Goal: Information Seeking & Learning: Understand process/instructions

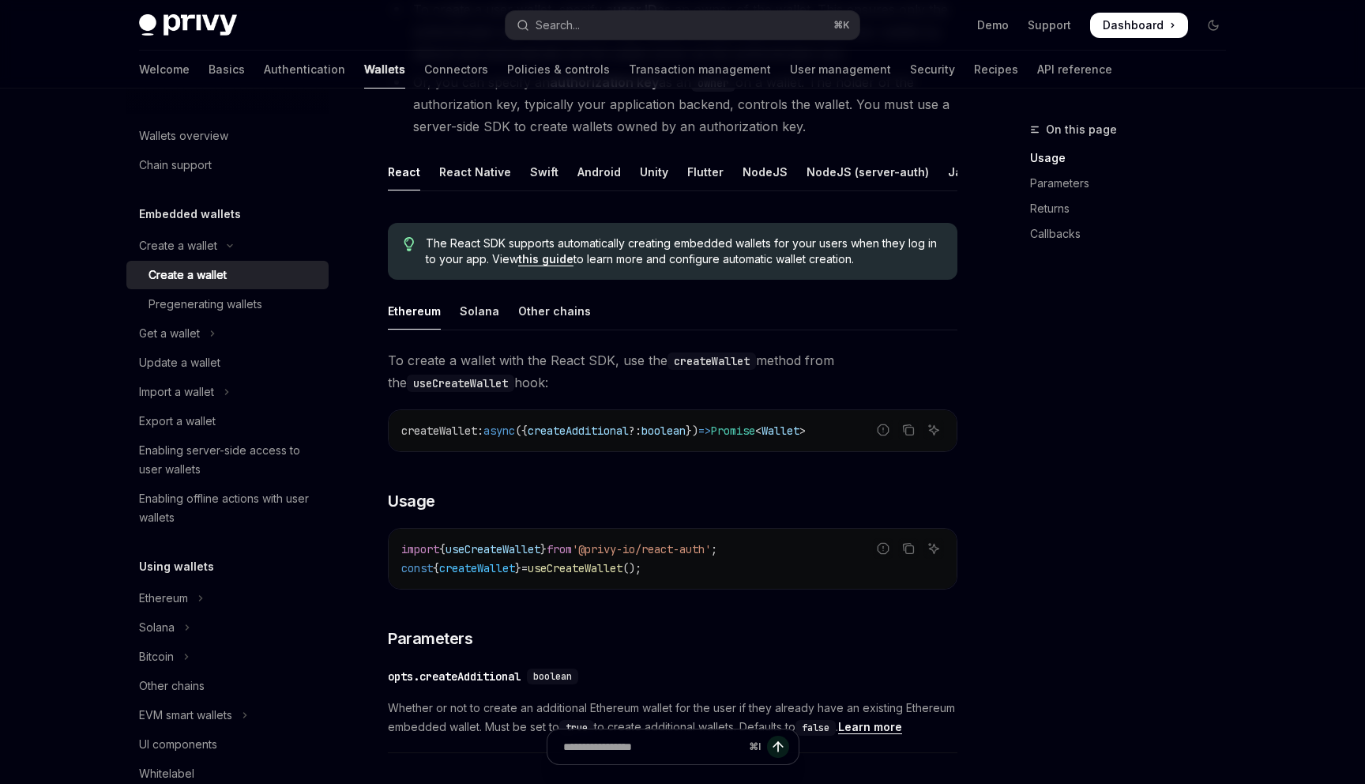
scroll to position [147, 0]
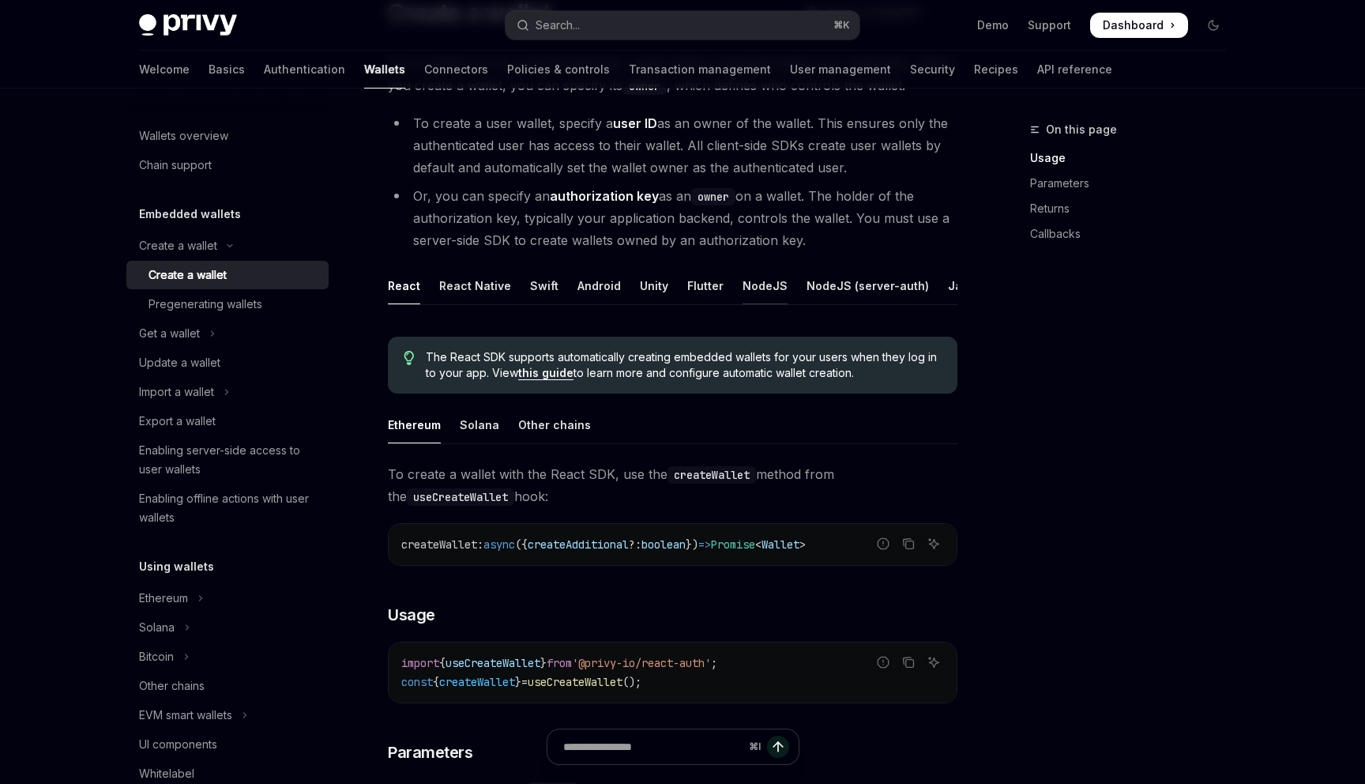
click at [748, 288] on div "NodeJS" at bounding box center [765, 285] width 45 height 37
type textarea "*"
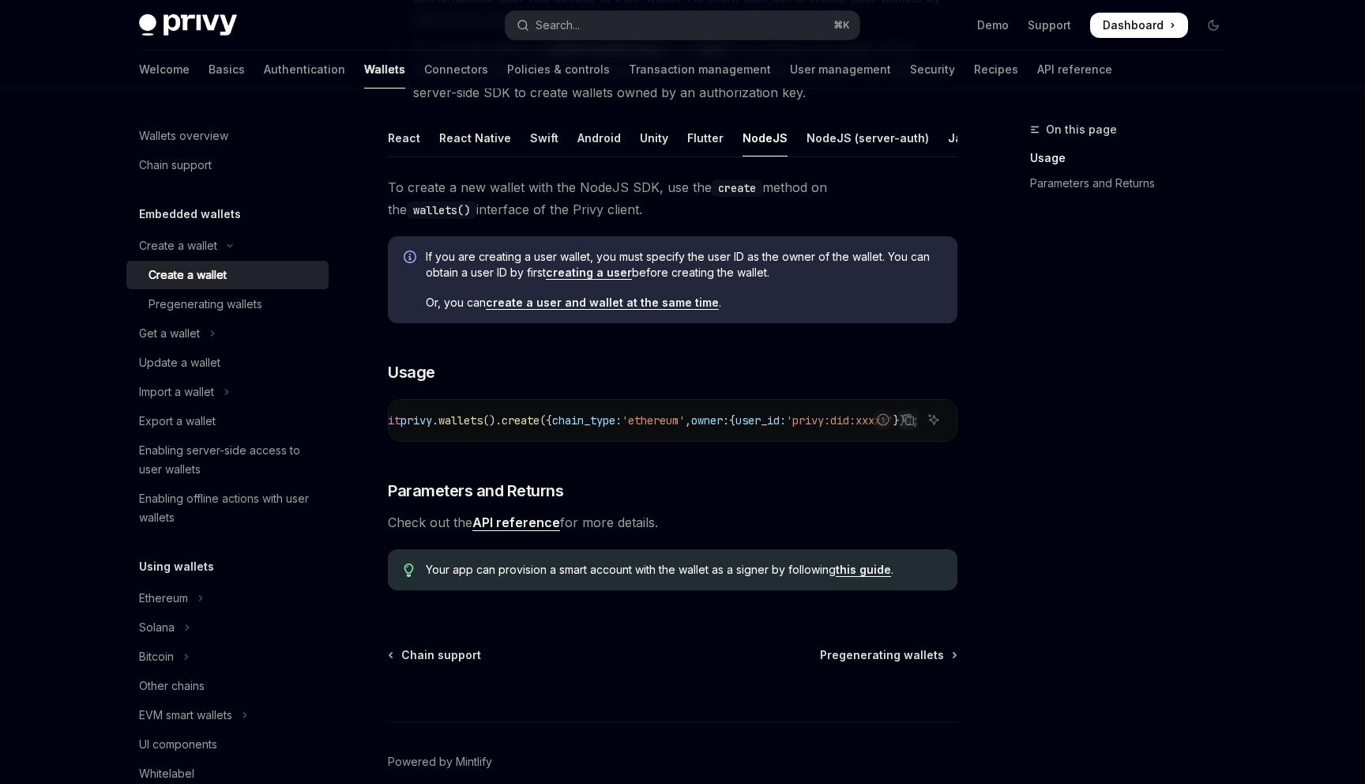
scroll to position [0, 270]
click at [912, 419] on icon "Copy the contents from the code block" at bounding box center [908, 419] width 13 height 13
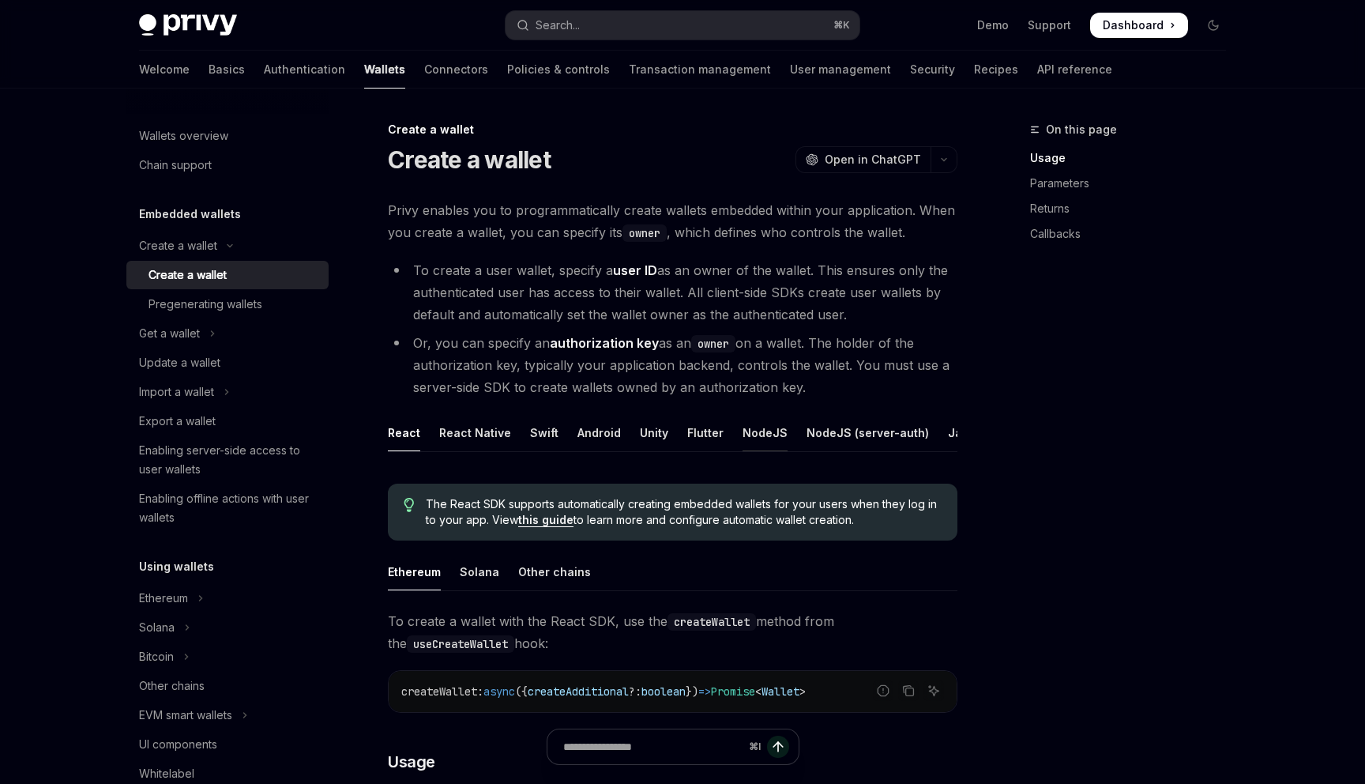
click at [743, 428] on div "NodeJS" at bounding box center [765, 432] width 45 height 37
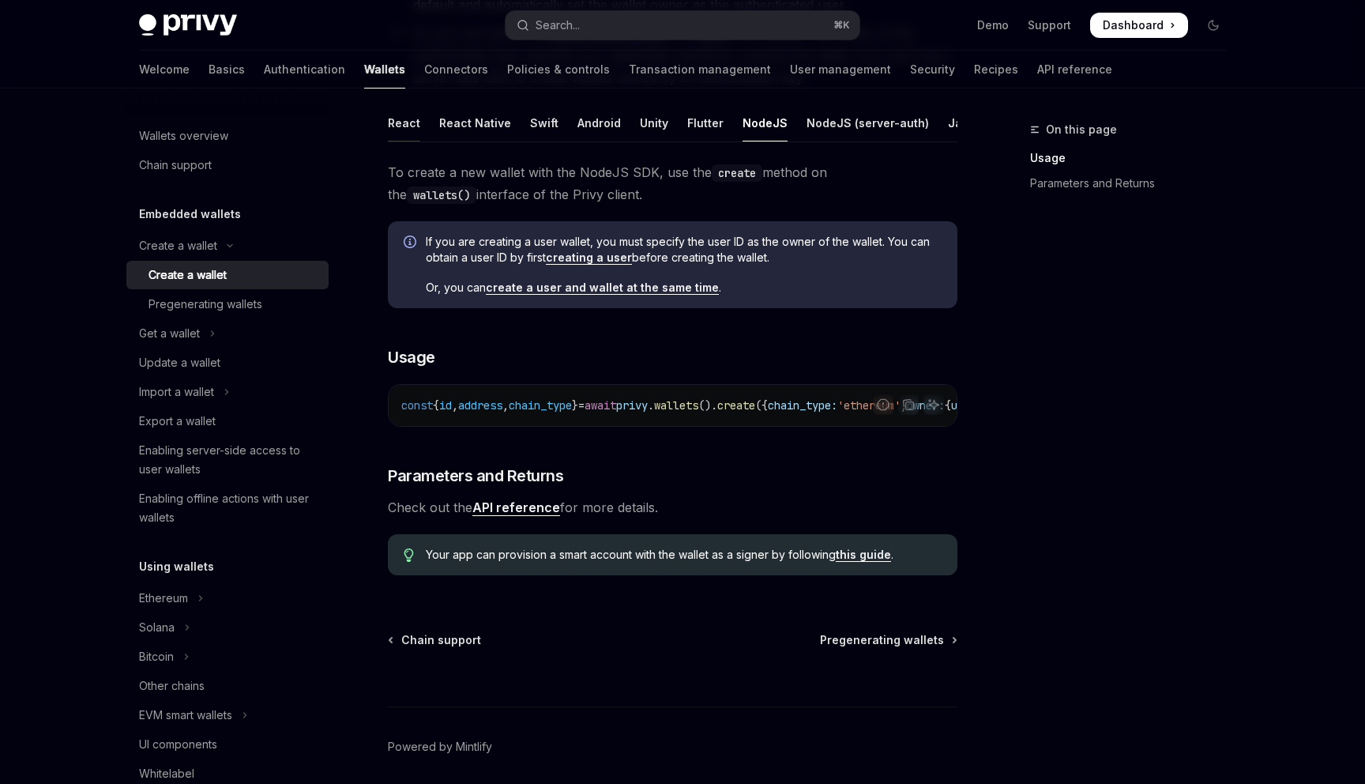
scroll to position [375, 0]
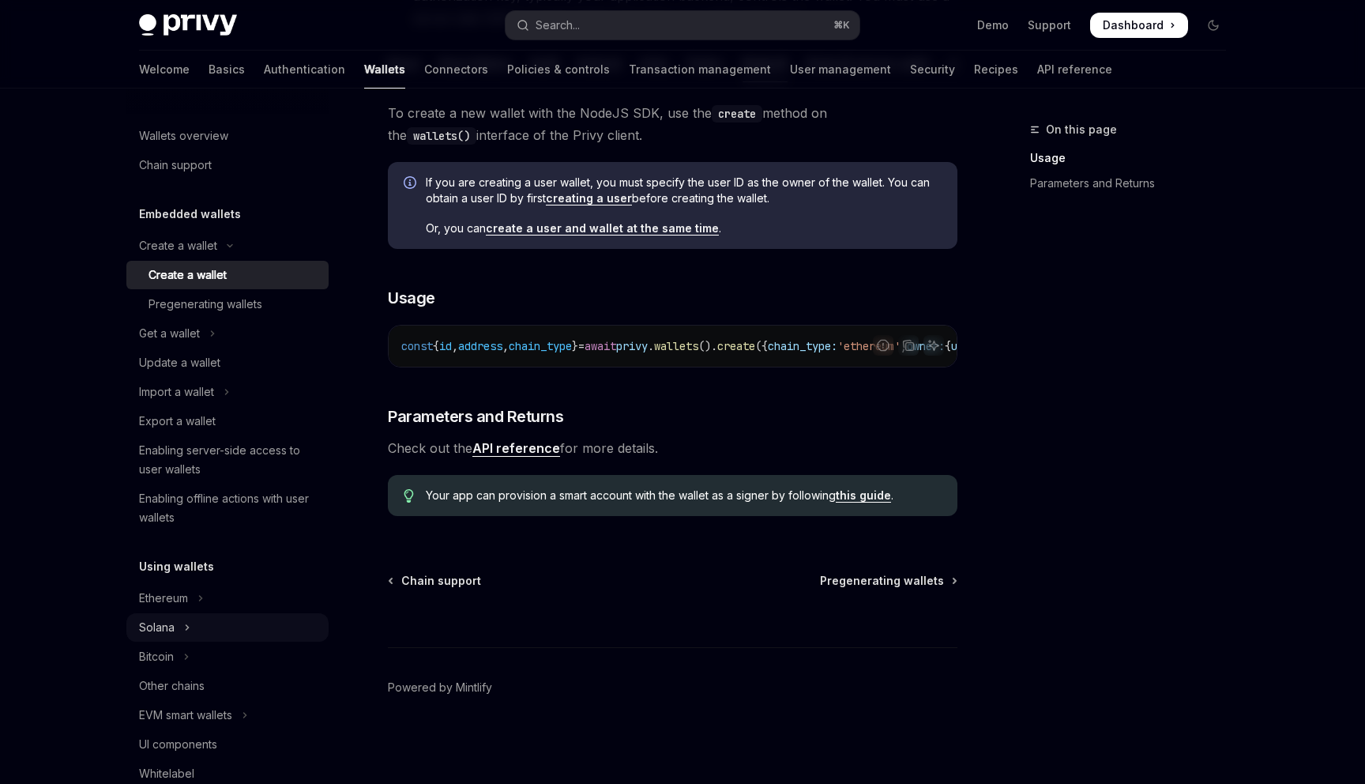
click at [186, 620] on icon "Toggle Solana section" at bounding box center [187, 627] width 6 height 19
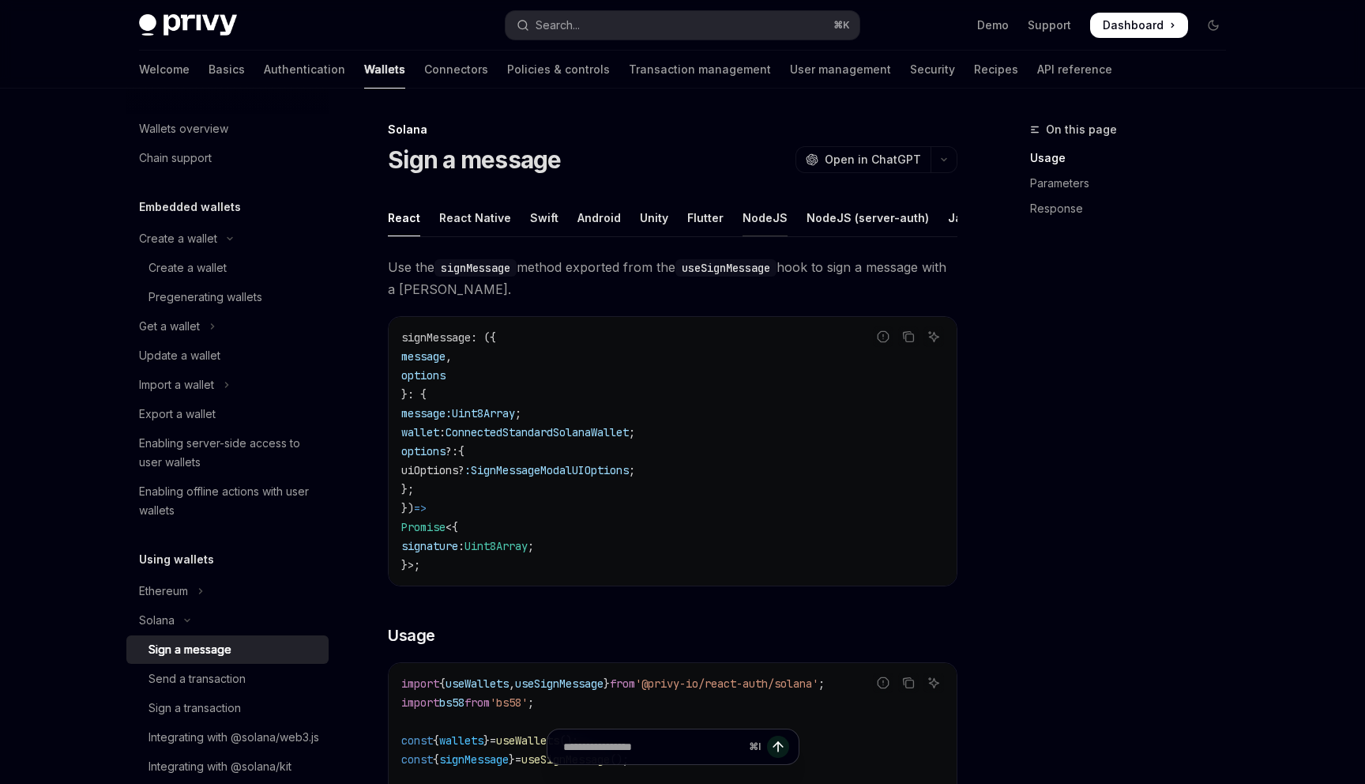
click at [757, 210] on div "NodeJS" at bounding box center [765, 217] width 45 height 37
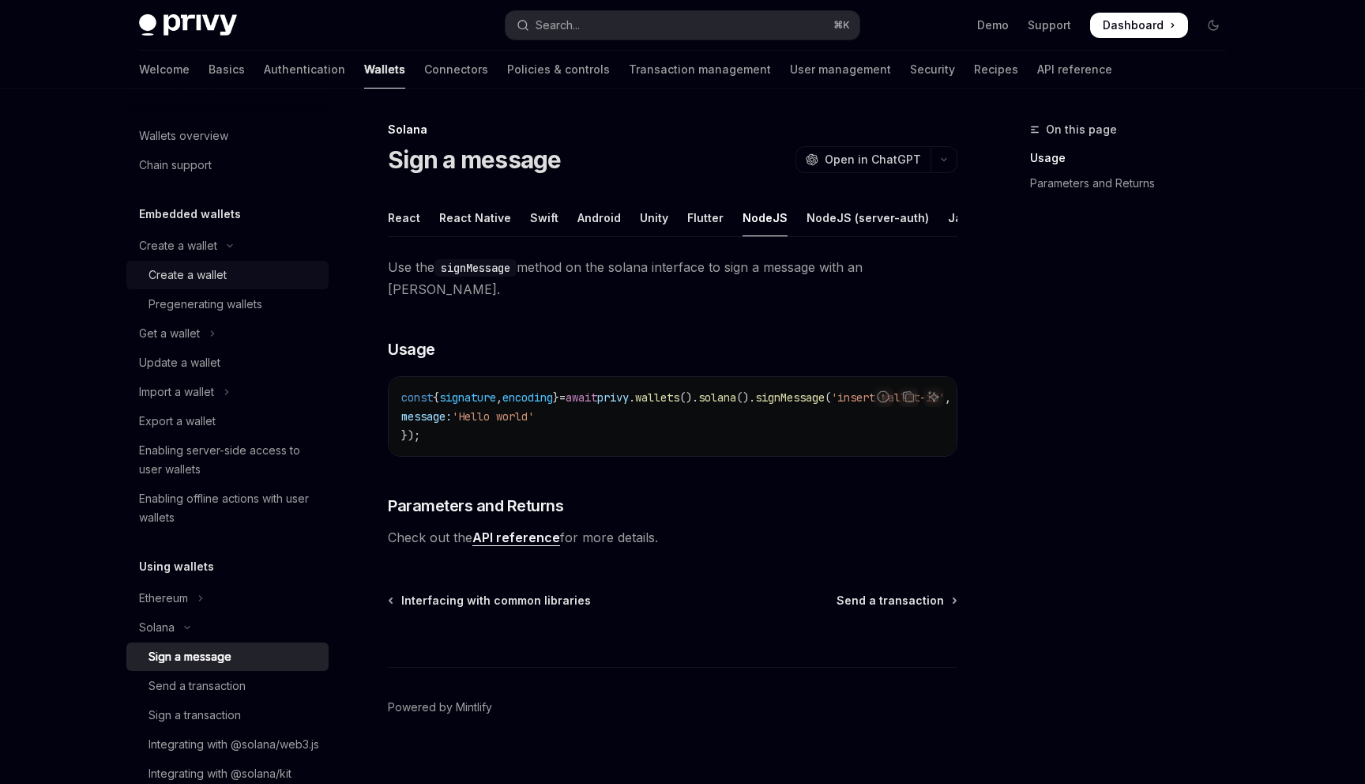
click at [220, 273] on div "Create a wallet" at bounding box center [188, 275] width 78 height 19
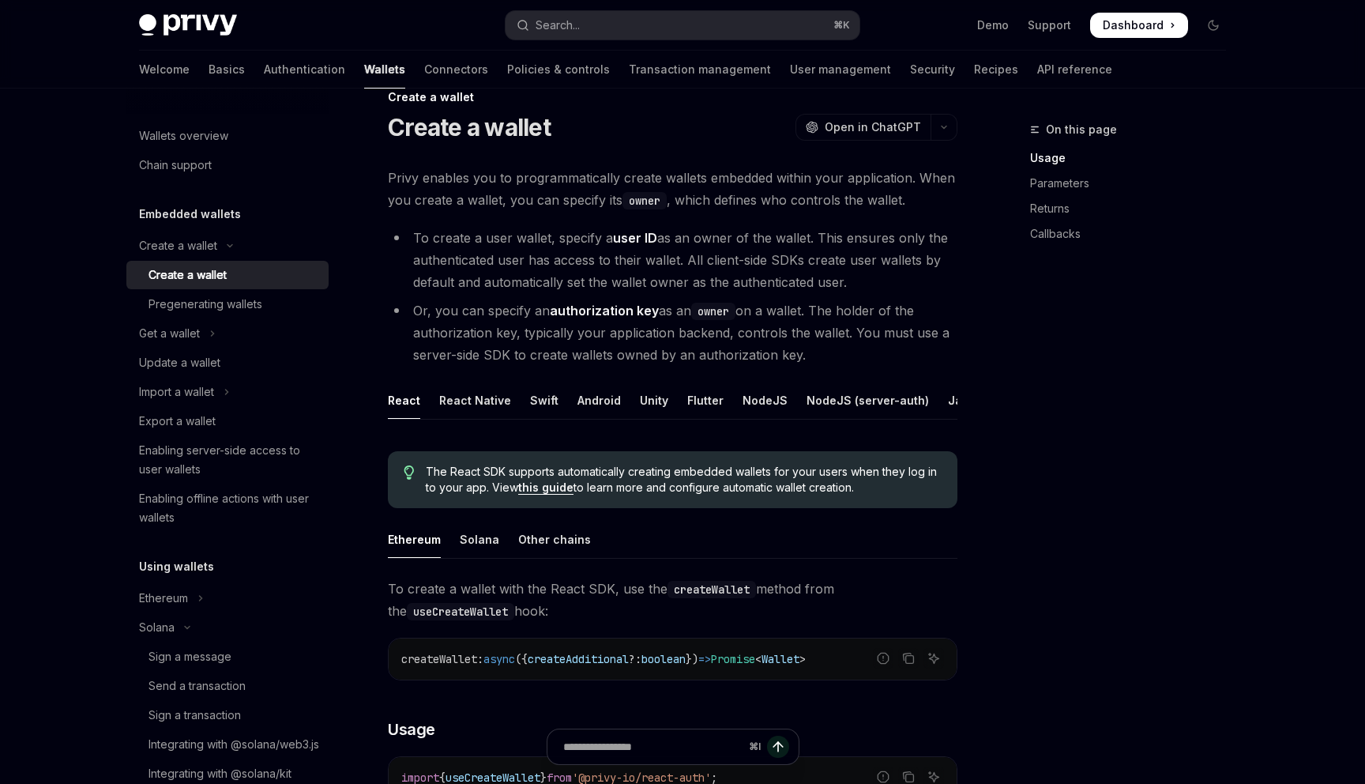
scroll to position [34, 0]
click at [790, 71] on link "User management" at bounding box center [840, 70] width 101 height 38
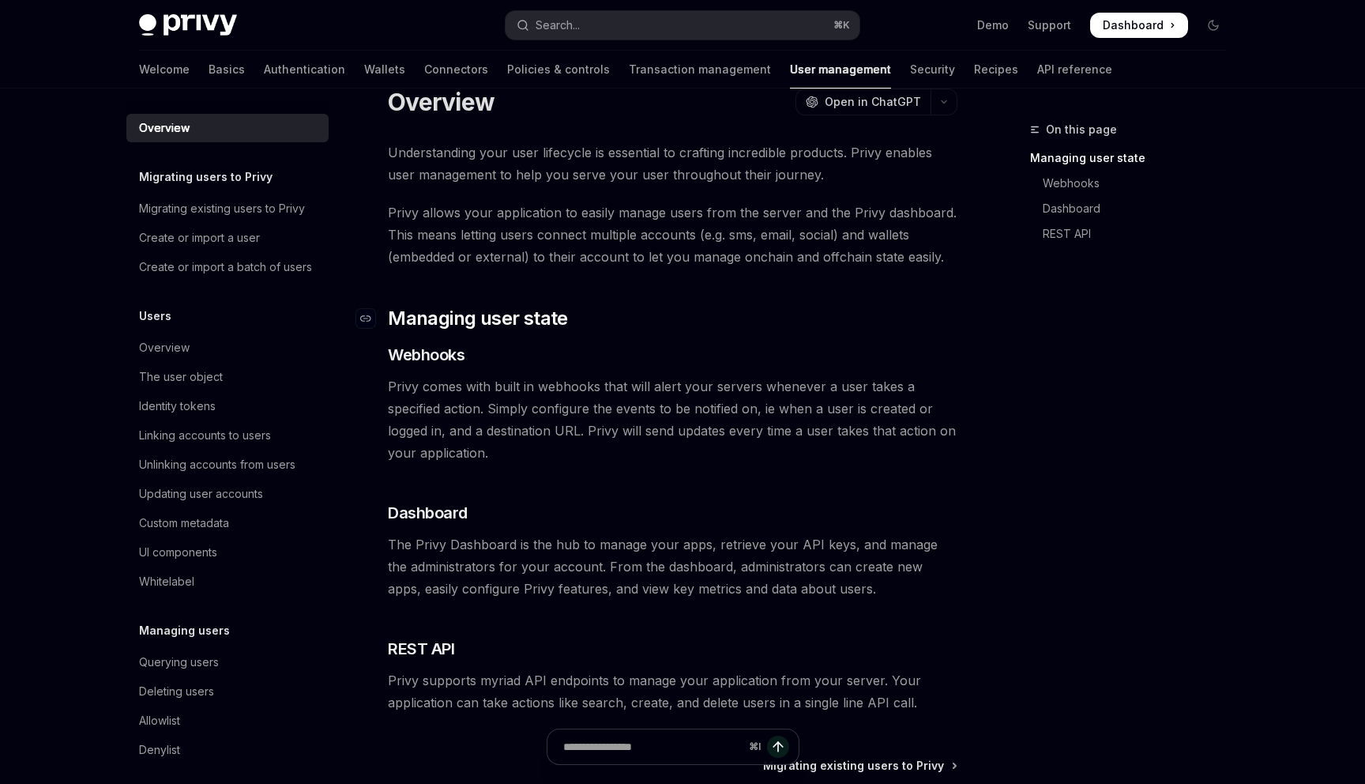
scroll to position [219, 0]
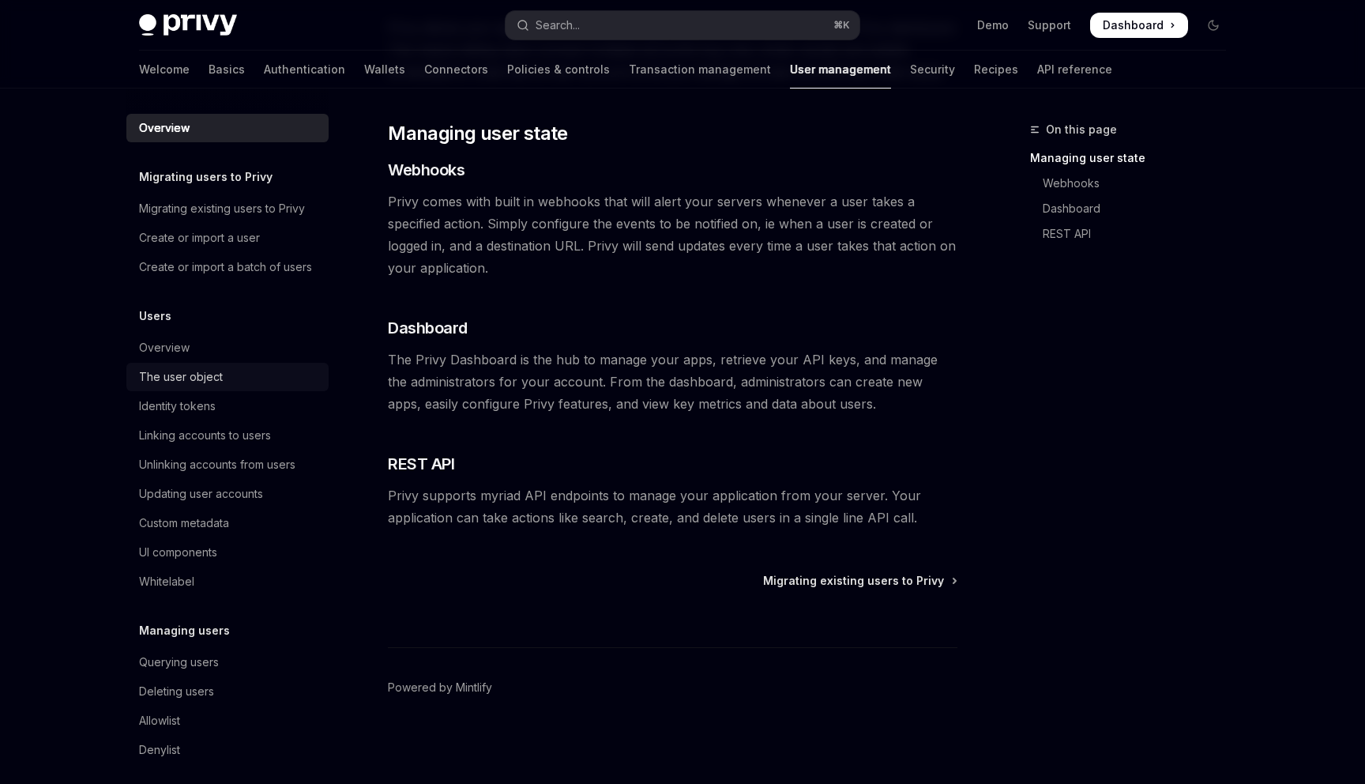
click at [232, 374] on div "The user object" at bounding box center [229, 376] width 180 height 19
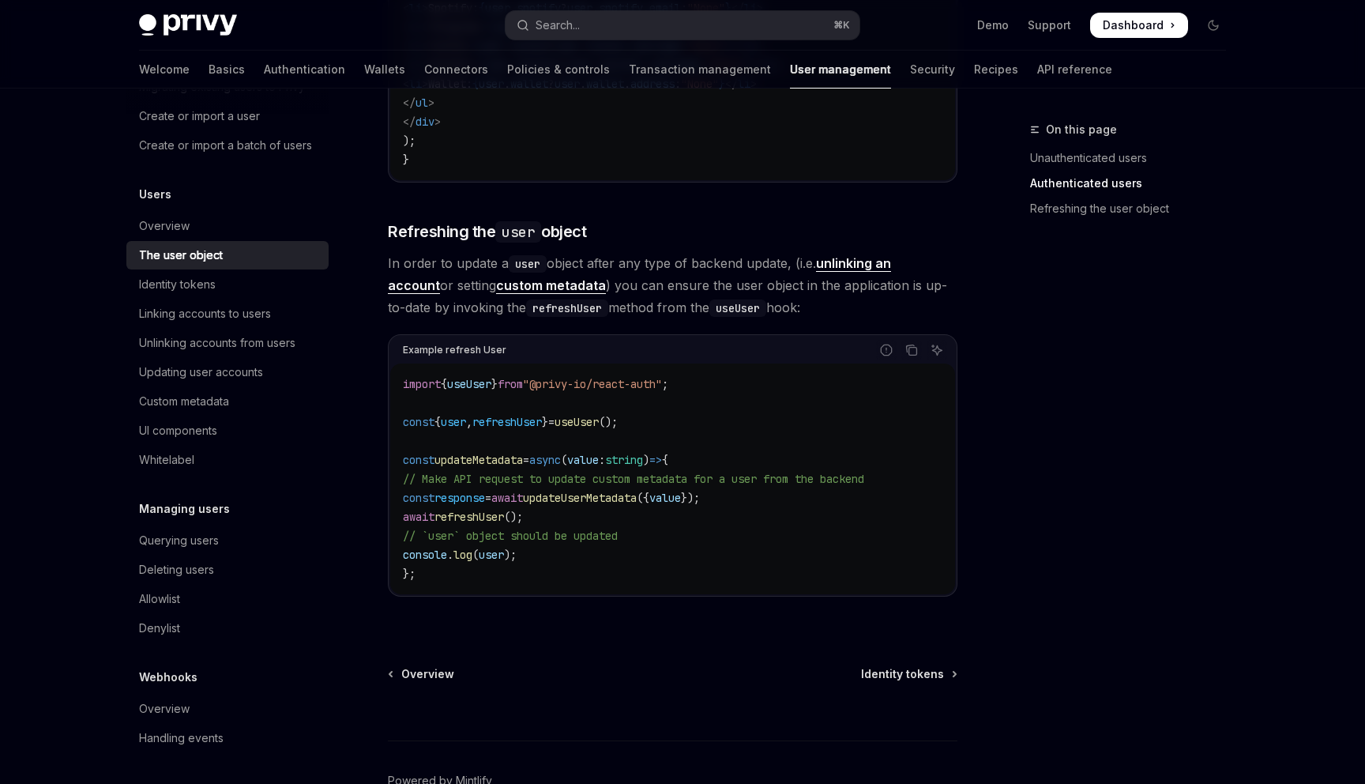
scroll to position [2010, 0]
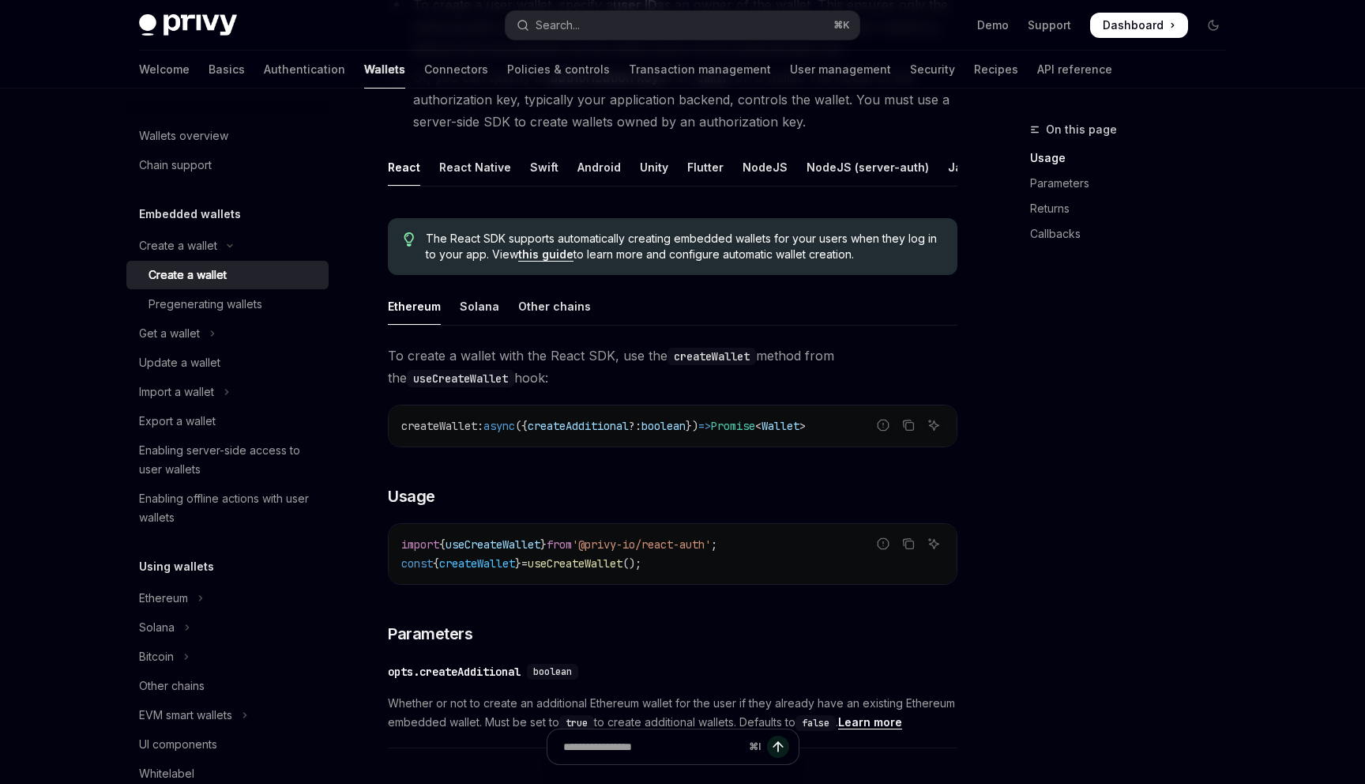
scroll to position [258, 0]
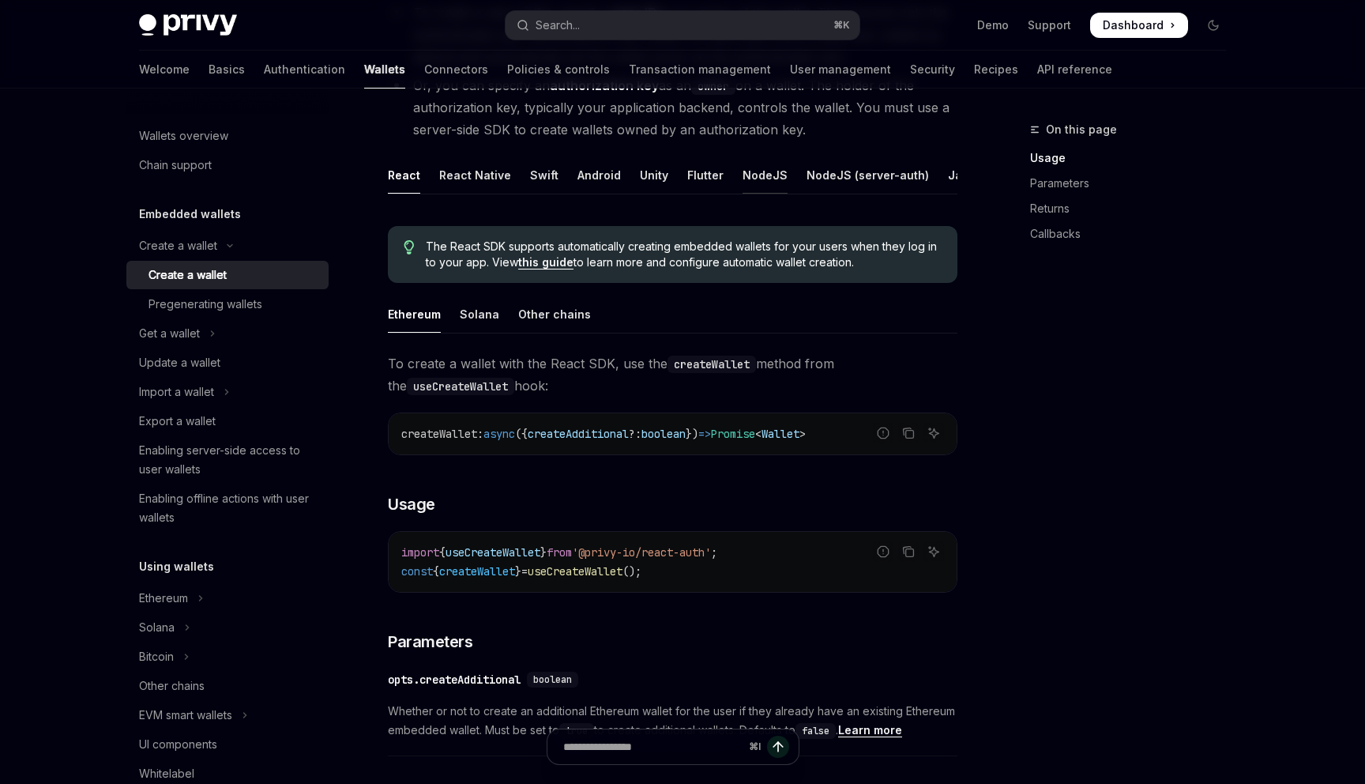
click at [751, 180] on div "NodeJS" at bounding box center [765, 174] width 45 height 37
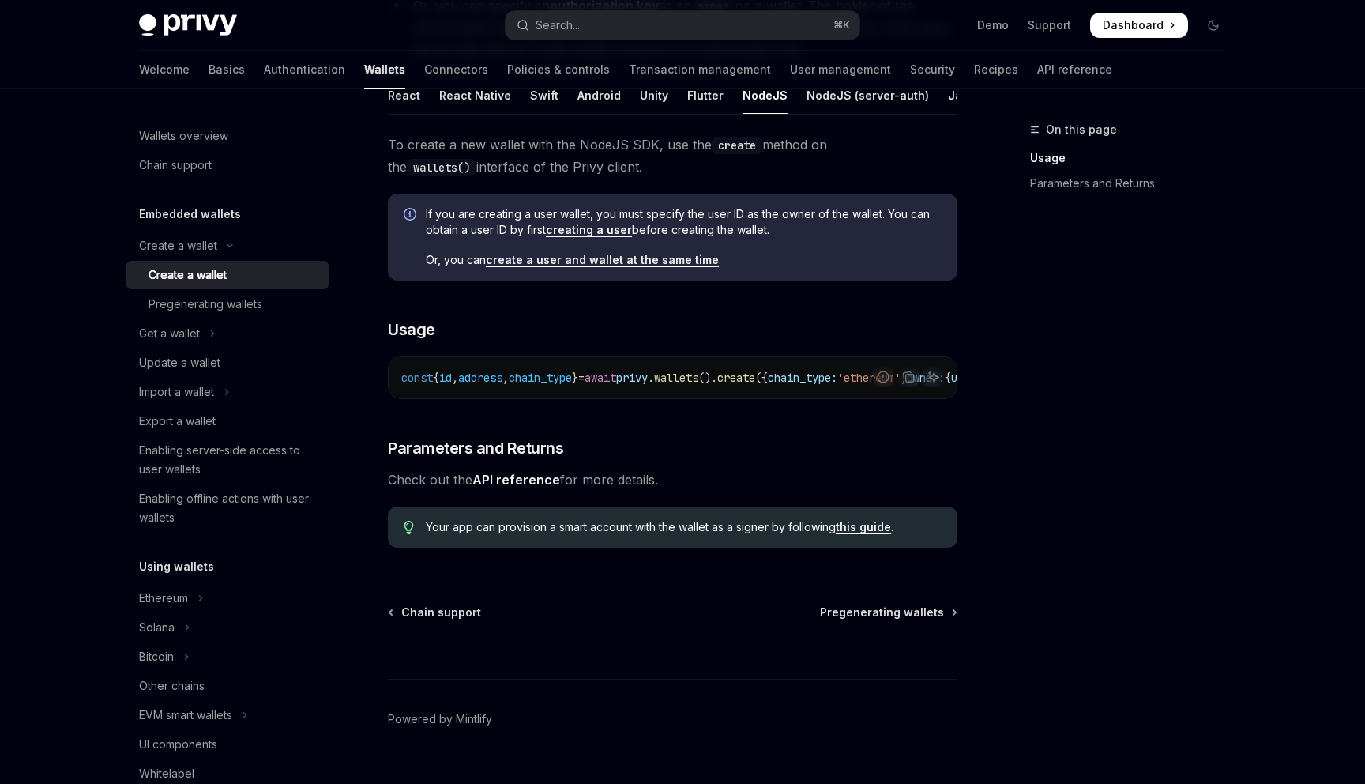
click at [530, 486] on link "API reference" at bounding box center [517, 480] width 88 height 17
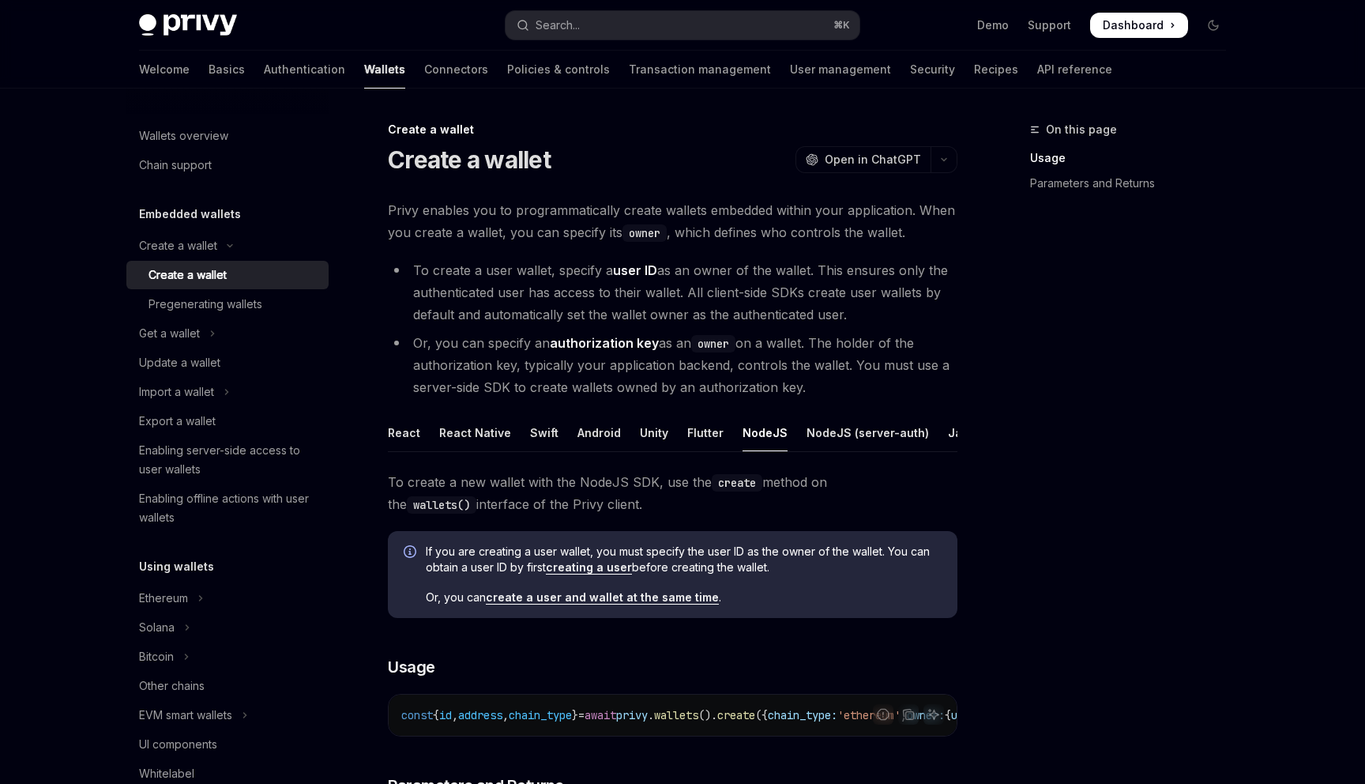
type textarea "*"
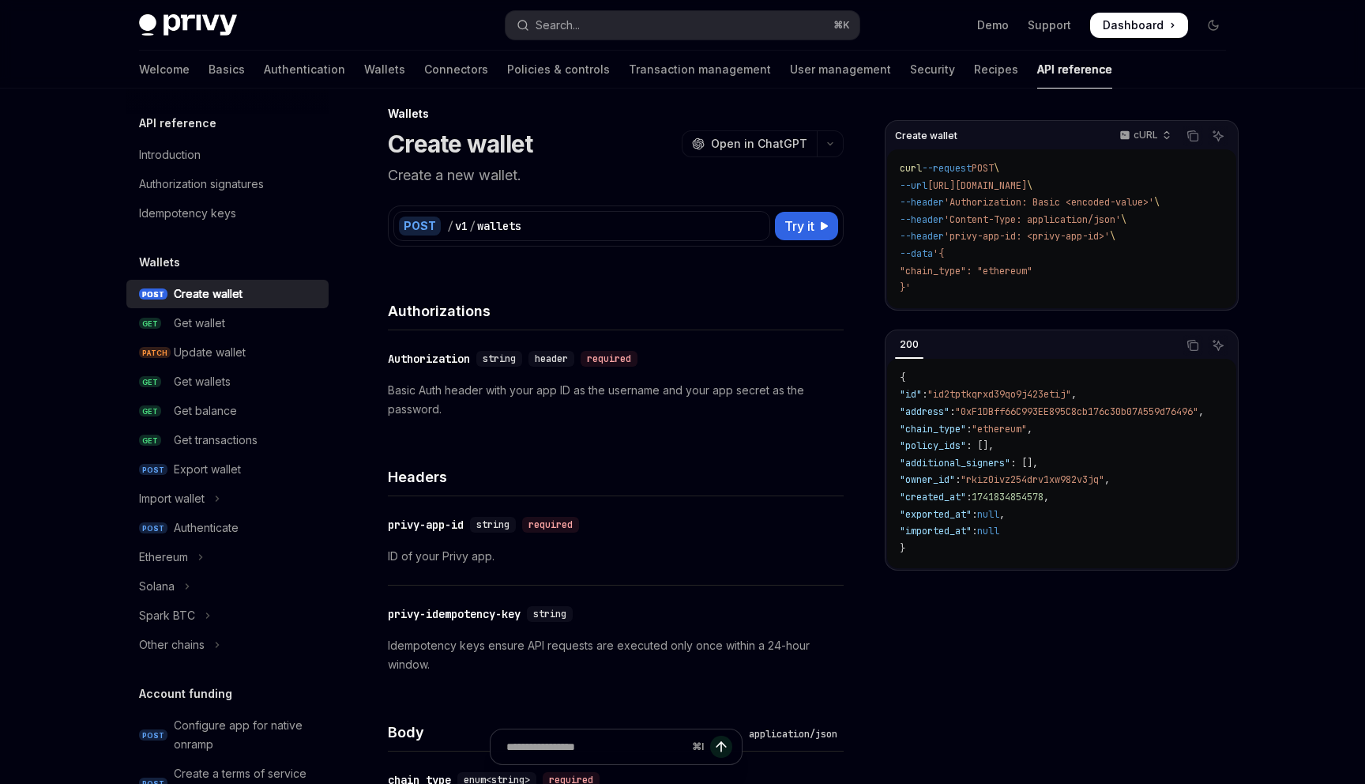
scroll to position [12, 0]
